Goal: Transaction & Acquisition: Book appointment/travel/reservation

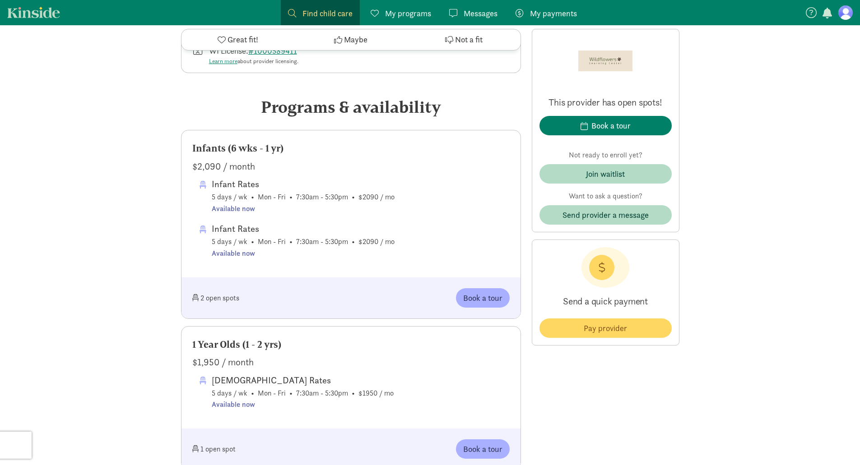
scroll to position [406, 0]
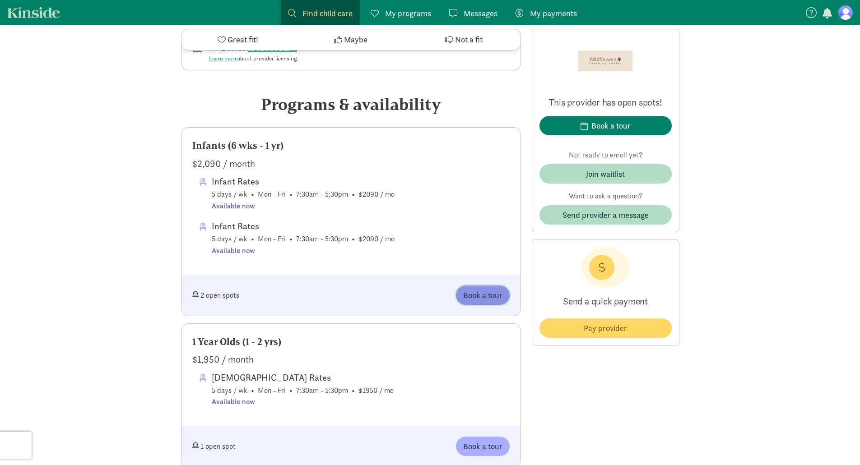
click at [470, 294] on span "Book a tour" at bounding box center [482, 295] width 39 height 12
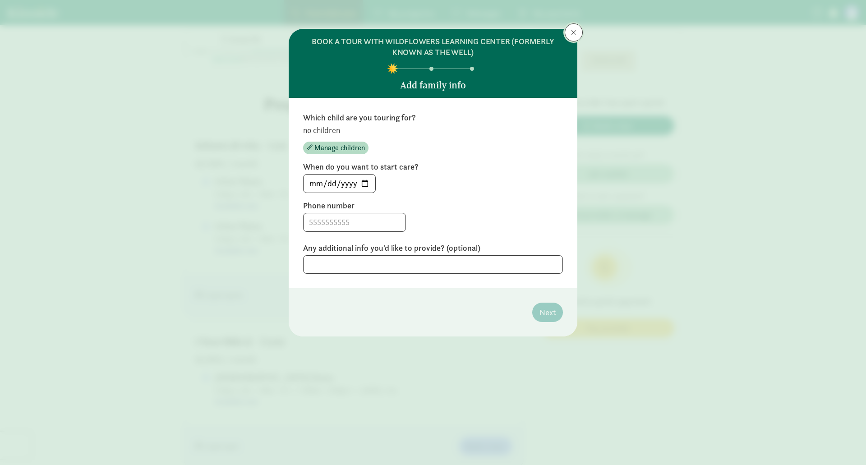
click at [571, 35] on button at bounding box center [574, 32] width 18 height 18
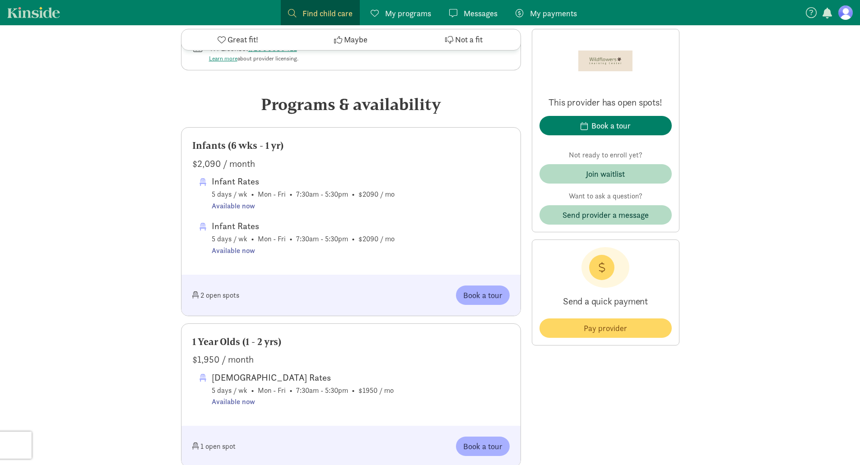
click at [846, 3] on nav "Find child care Find My programs Programs Messages Messages My payments Pay" at bounding box center [430, 12] width 860 height 25
click at [848, 16] on figure at bounding box center [845, 12] width 14 height 14
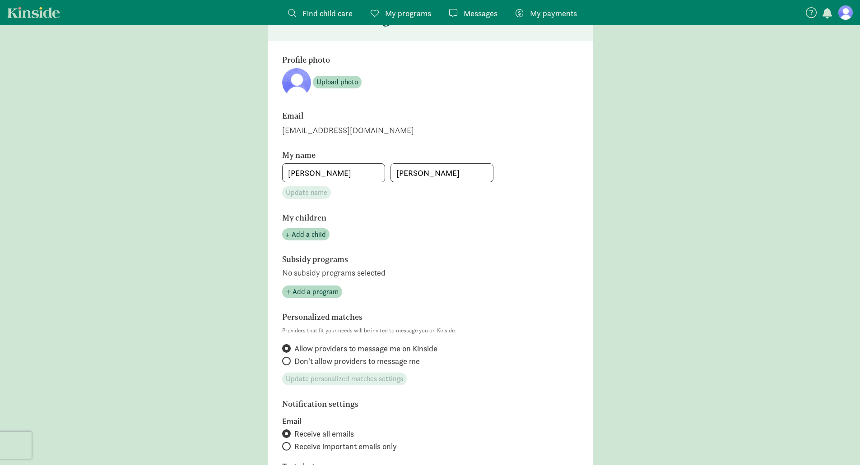
scroll to position [40, 0]
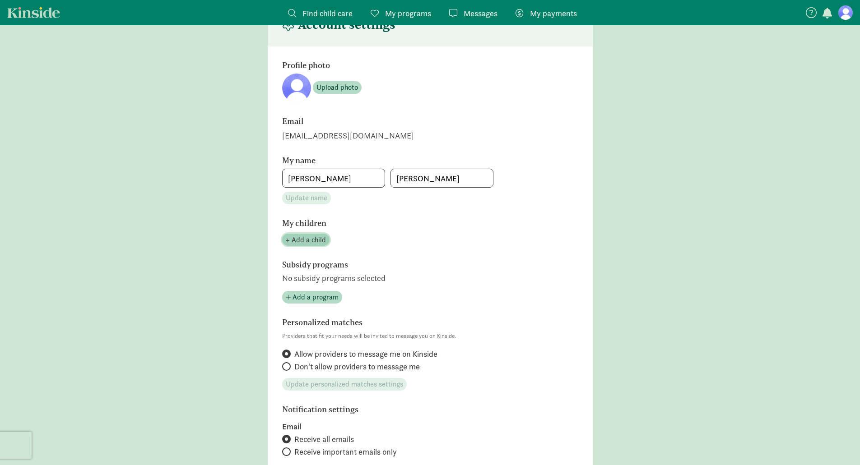
click at [296, 236] on span "+ Add a child" at bounding box center [306, 240] width 40 height 11
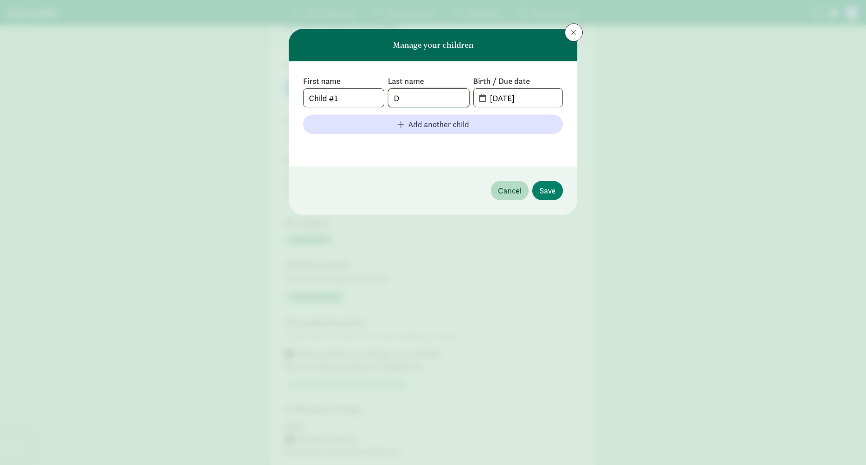
click at [432, 99] on input "D" at bounding box center [429, 98] width 80 height 18
type input "[PERSON_NAME]"
click at [519, 105] on input "[DATE]" at bounding box center [524, 98] width 78 height 18
click at [542, 98] on input "[DATE]" at bounding box center [524, 98] width 78 height 18
type input "[DATE]"
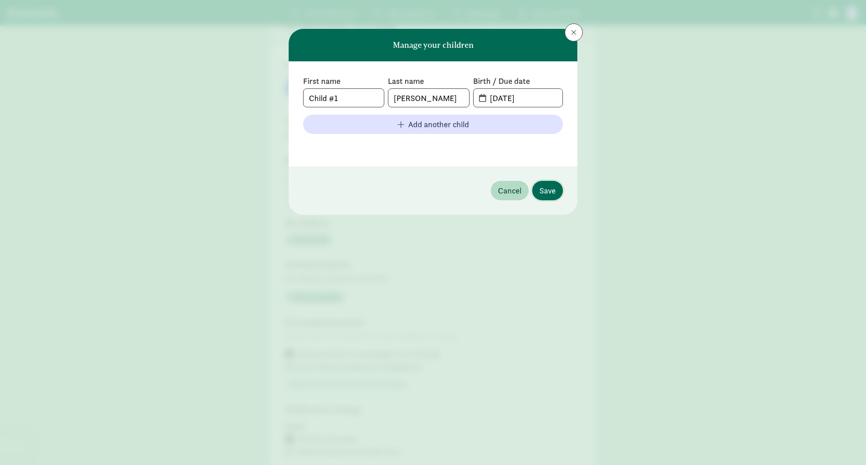
click at [558, 190] on button "Save" at bounding box center [548, 190] width 31 height 19
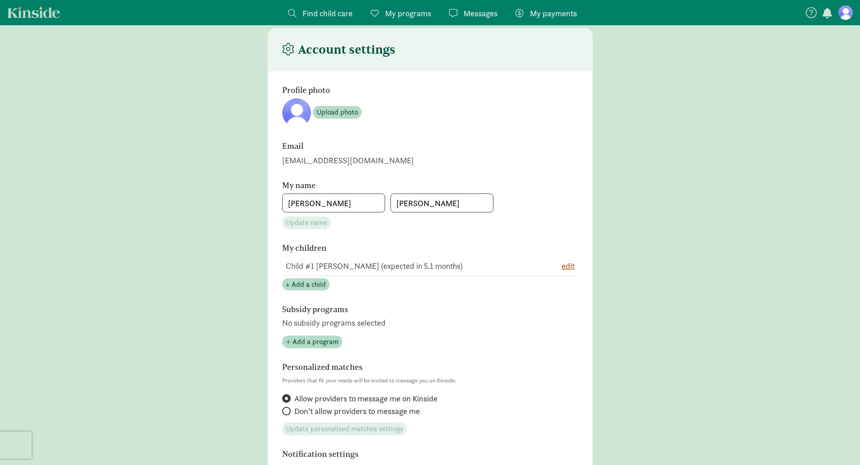
scroll to position [0, 0]
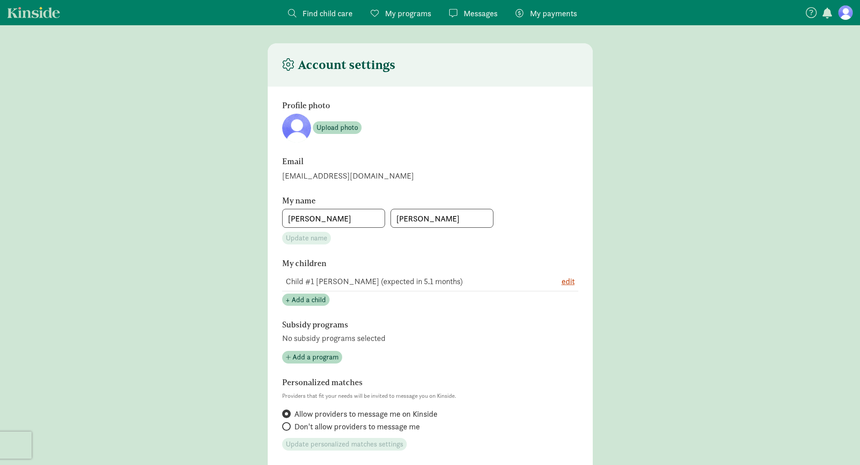
scroll to position [406, 0]
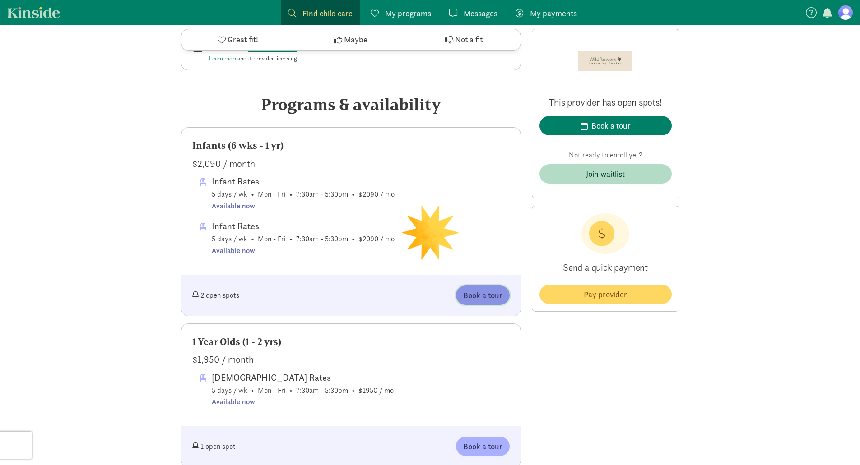
click at [486, 292] on span "Book a tour" at bounding box center [482, 295] width 39 height 12
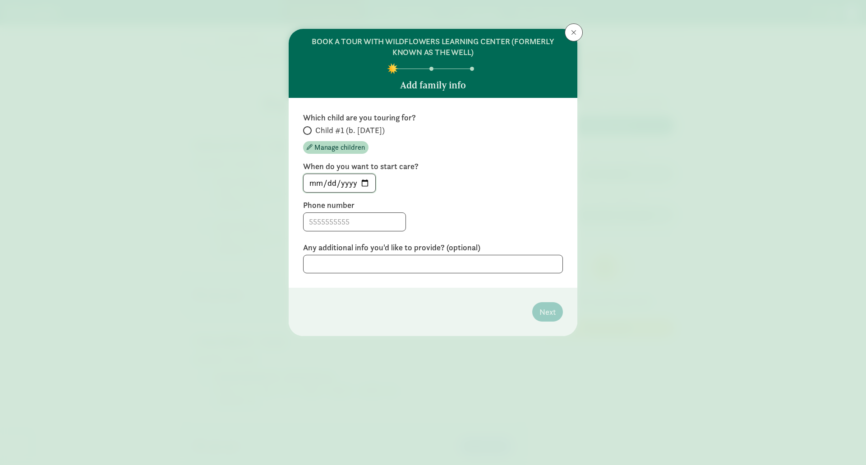
click at [364, 182] on input "[DATE]" at bounding box center [340, 183] width 72 height 18
type input "[DATE]"
click at [352, 218] on input at bounding box center [355, 222] width 102 height 18
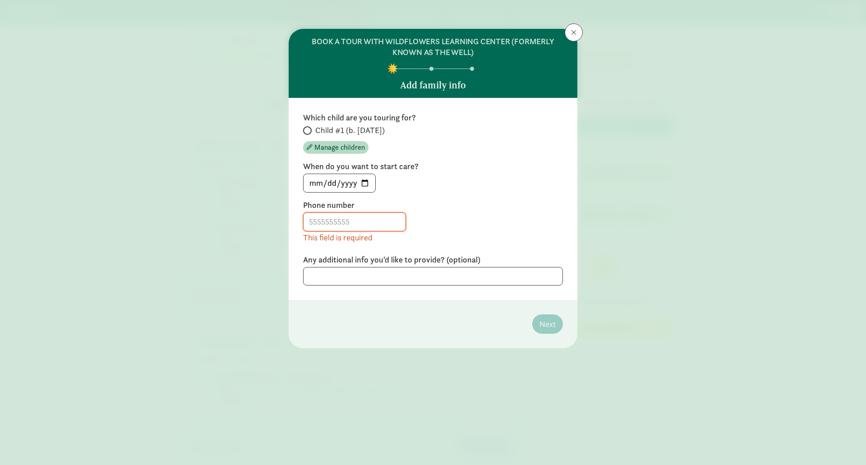
click at [311, 127] on label "Child #1 (b. [DATE])" at bounding box center [433, 130] width 260 height 11
click at [309, 128] on input "Child #1 (b. [DATE])" at bounding box center [306, 131] width 6 height 6
radio input "true"
click at [350, 226] on input at bounding box center [355, 222] width 102 height 18
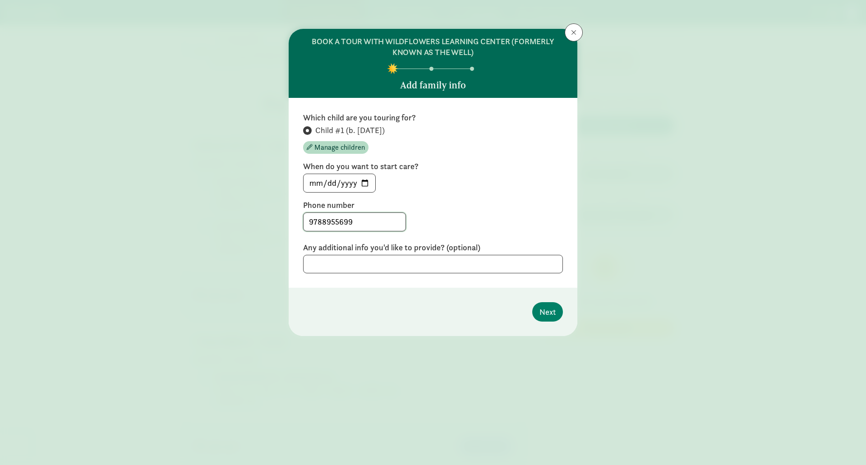
type input "9788955699"
click at [398, 260] on textarea at bounding box center [433, 264] width 260 height 19
click at [541, 310] on span "Next" at bounding box center [548, 312] width 16 height 12
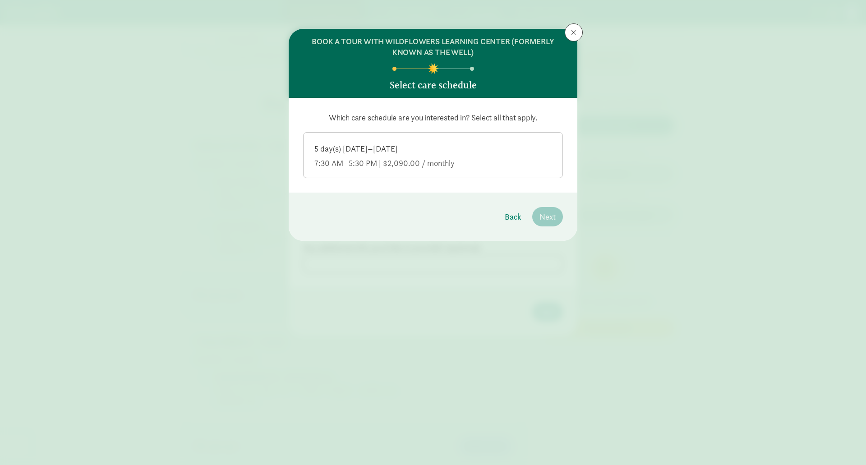
click at [443, 158] on div "5 day(s) [DATE]–[DATE]" at bounding box center [433, 163] width 237 height 11
click at [0, 0] on input "5 day(s) [DATE]–[DATE] 7:30 AM–5:30 PM | $2,090.00 / monthly" at bounding box center [0, 0] width 0 height 0
click at [553, 216] on span "Next" at bounding box center [548, 217] width 16 height 12
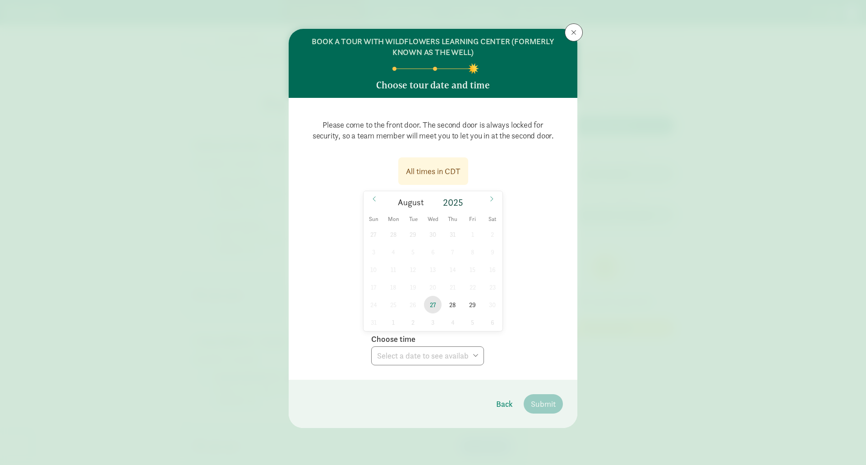
click at [433, 308] on span "27" at bounding box center [433, 305] width 18 height 18
click at [457, 306] on span "28" at bounding box center [453, 305] width 18 height 18
click at [436, 304] on span "27" at bounding box center [433, 305] width 18 height 18
click at [454, 354] on select "Choose time 09:00 AM 09:20 AM 09:40 AM 10:00 AM 10:20 AM 10:40 AM 02:00 PM 02:2…" at bounding box center [427, 356] width 113 height 19
click at [514, 311] on div "All times in CDT [DATE] [DATE] Sun Mon Tue Wed Thu Fri Sat 27 28 29 30 31 1 2 3…" at bounding box center [433, 258] width 260 height 213
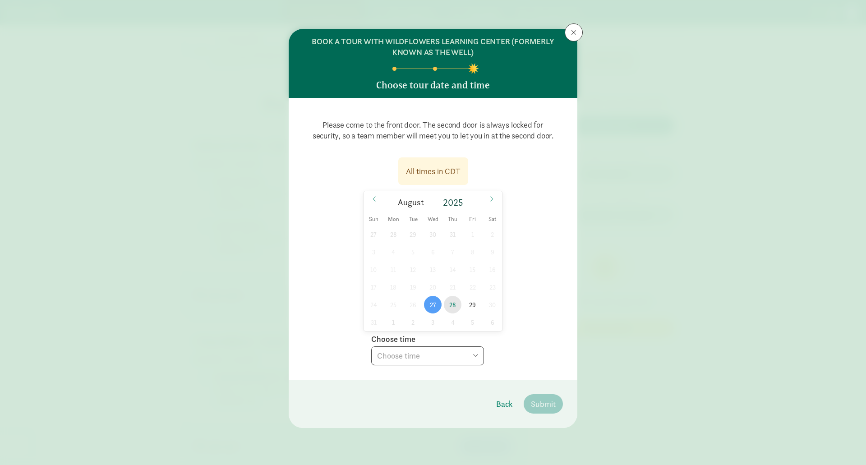
click at [456, 304] on span "28" at bounding box center [453, 305] width 18 height 18
click at [437, 357] on select "Choose time 09:00 AM 09:20 AM 09:40 AM 10:00 AM 10:20 AM 10:40 AM 02:00 PM 02:2…" at bounding box center [427, 356] width 113 height 19
select select "[DATE]T15:40:00.000-05:00"
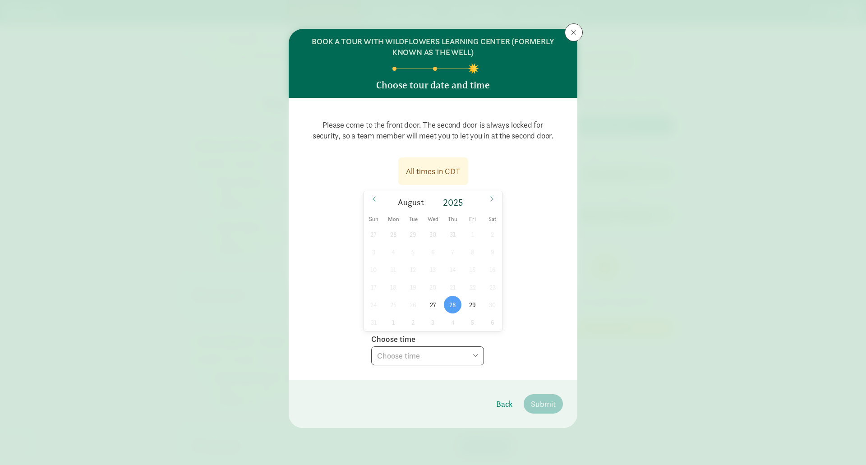
click at [371, 347] on select "Choose time 09:00 AM 09:20 AM 09:40 AM 10:00 AM 10:20 AM 10:40 AM 02:00 PM 02:2…" at bounding box center [427, 356] width 113 height 19
click at [432, 300] on span "27" at bounding box center [433, 305] width 18 height 18
select select
click at [458, 300] on span "28" at bounding box center [453, 305] width 18 height 18
click at [451, 357] on select "Choose time 09:00 AM 09:20 AM 09:40 AM 10:00 AM 10:20 AM 10:40 AM 02:00 PM 02:2…" at bounding box center [427, 356] width 113 height 19
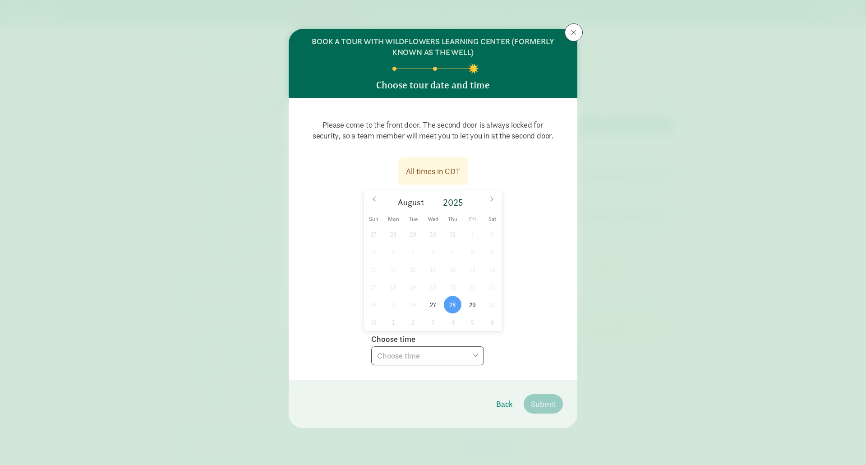
click at [536, 346] on div "All times in CDT [DATE] [DATE] Sun Mon Tue Wed Thu Fri Sat 27 28 29 30 31 1 2 3…" at bounding box center [433, 258] width 260 height 213
click at [433, 300] on span "27" at bounding box center [433, 305] width 18 height 18
click at [471, 302] on span "29" at bounding box center [473, 305] width 18 height 18
click at [450, 301] on span "28" at bounding box center [453, 305] width 18 height 18
click at [471, 308] on span "29" at bounding box center [473, 305] width 18 height 18
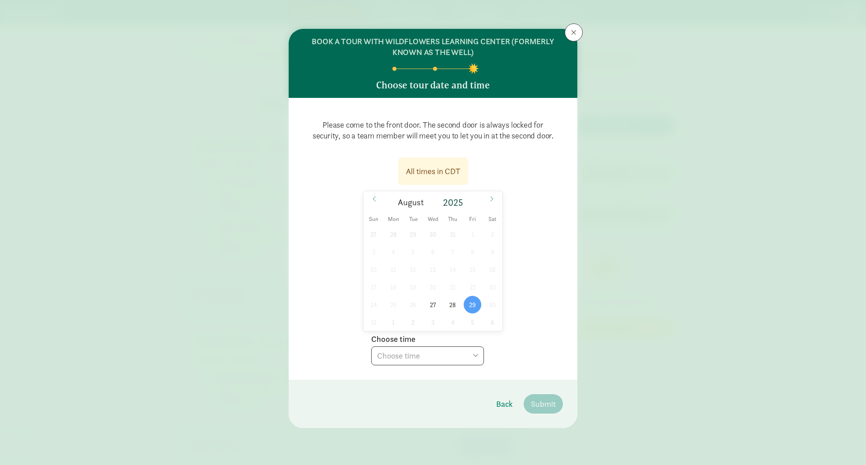
click at [435, 357] on select "Choose time 09:00 AM 09:20 AM 09:40 AM 10:00 AM 10:20 AM 10:40 AM 02:00 PM 02:2…" at bounding box center [427, 356] width 113 height 19
click at [179, 282] on div "BOOK A TOUR WITH WILDFLOWERS LEARNING CENTER (FORMERLY KNOWN AS THE WELL) Choos…" at bounding box center [433, 232] width 866 height 465
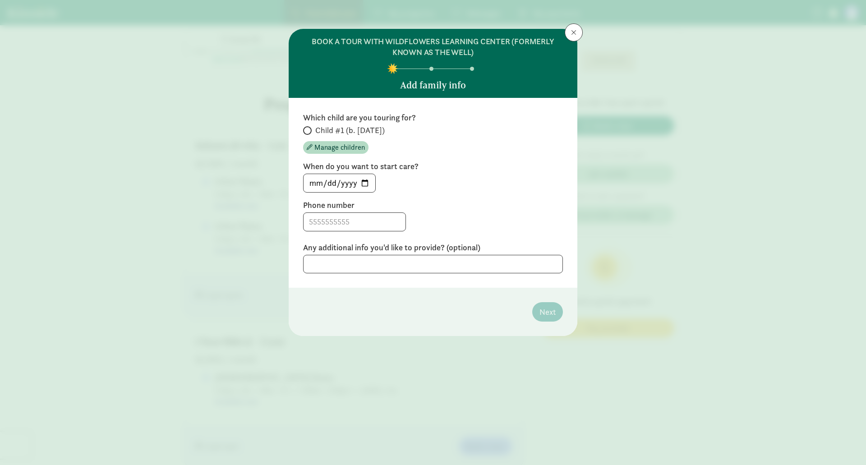
click at [352, 130] on span "Child #1 (b. [DATE])" at bounding box center [349, 130] width 69 height 11
click at [309, 130] on input "Child #1 (b. [DATE])" at bounding box center [306, 131] width 6 height 6
radio input "true"
click at [350, 221] on input at bounding box center [355, 222] width 102 height 18
type input "8"
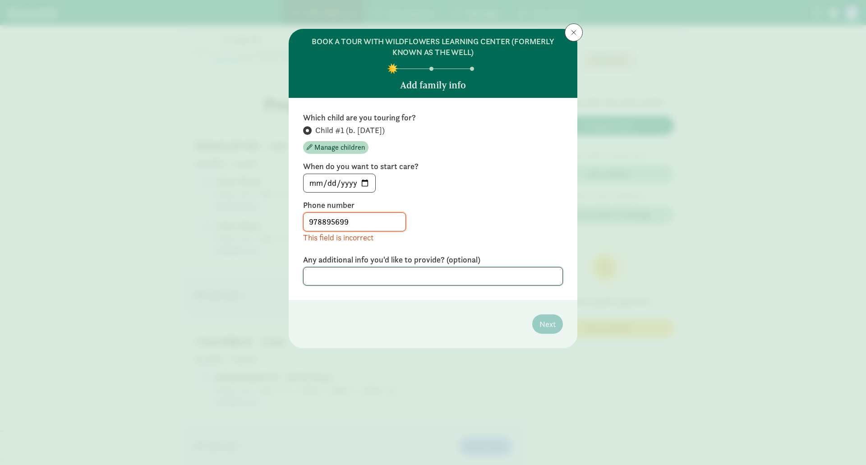
click at [482, 261] on div "Any additional info you'd like to provide? (optional)" at bounding box center [433, 270] width 260 height 31
click at [375, 221] on input "978895699" at bounding box center [355, 222] width 102 height 18
click at [336, 225] on input "978895699" at bounding box center [355, 222] width 102 height 18
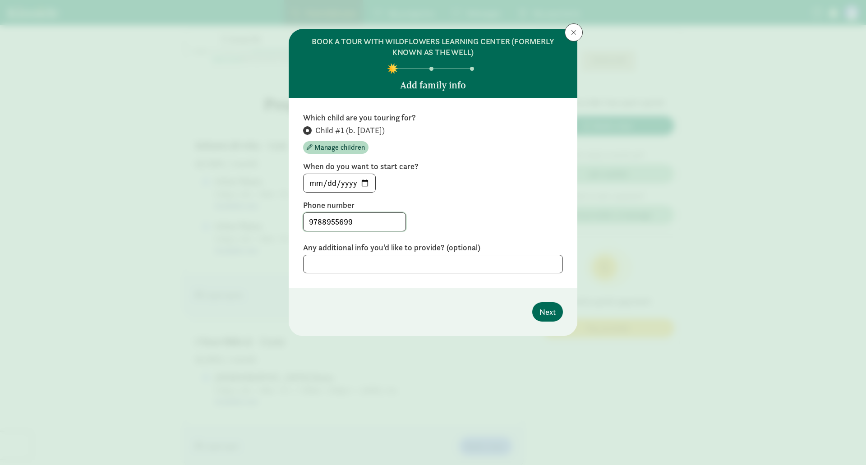
type input "9788955699"
click at [553, 313] on span "Next" at bounding box center [548, 312] width 16 height 12
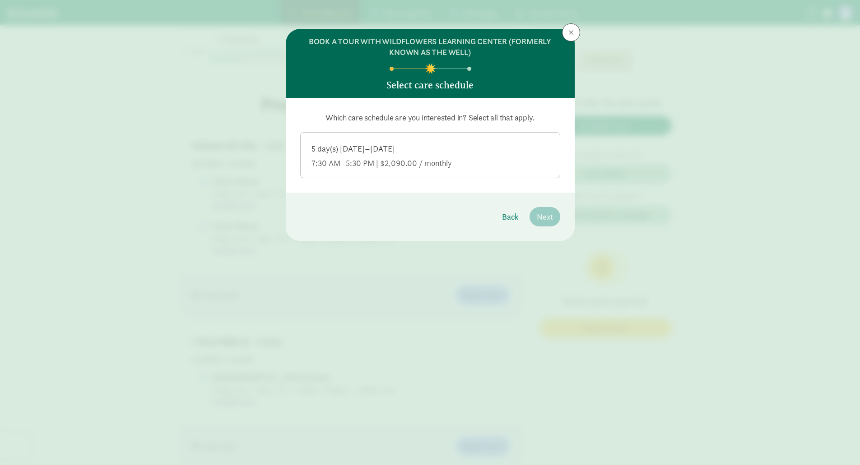
click at [488, 158] on div "5 day(s) [DATE]–[DATE]" at bounding box center [429, 163] width 237 height 11
click at [0, 0] on input "5 day(s) [DATE]–[DATE] 7:30 AM–5:30 PM | $2,090.00 / monthly" at bounding box center [0, 0] width 0 height 0
click at [540, 217] on span "Next" at bounding box center [545, 217] width 16 height 12
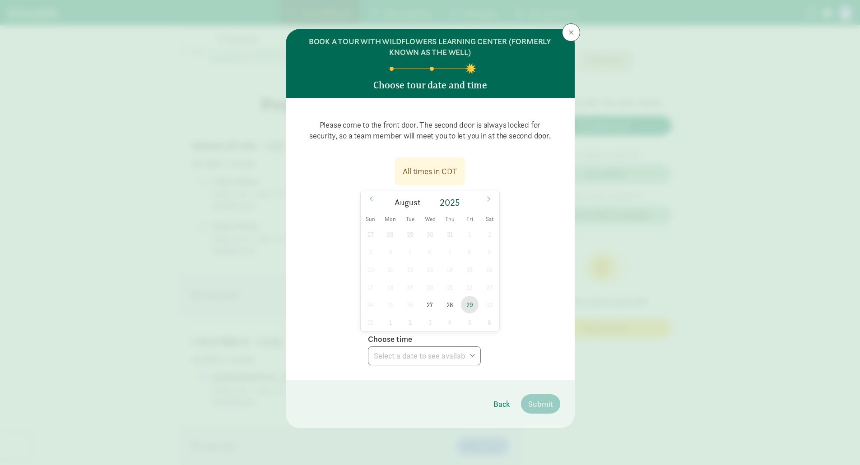
click at [470, 298] on span "29" at bounding box center [470, 305] width 18 height 18
click at [438, 348] on select "Choose time 09:00 AM 09:20 AM 09:40 AM 10:00 AM 10:20 AM 10:40 AM 02:00 PM 02:2…" at bounding box center [424, 356] width 113 height 19
select select "[DATE]T15:40:00.000-05:00"
click at [368, 347] on select "Choose time 09:00 AM 09:20 AM 09:40 AM 10:00 AM 10:20 AM 10:40 AM 02:00 PM 02:2…" at bounding box center [424, 356] width 113 height 19
click at [542, 403] on span "Submit" at bounding box center [540, 404] width 25 height 12
